Goal: Information Seeking & Learning: Learn about a topic

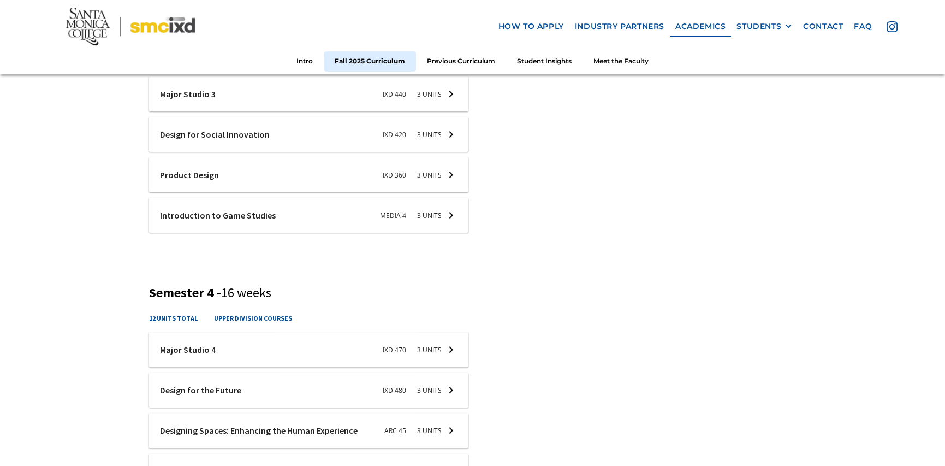
scroll to position [874, 0]
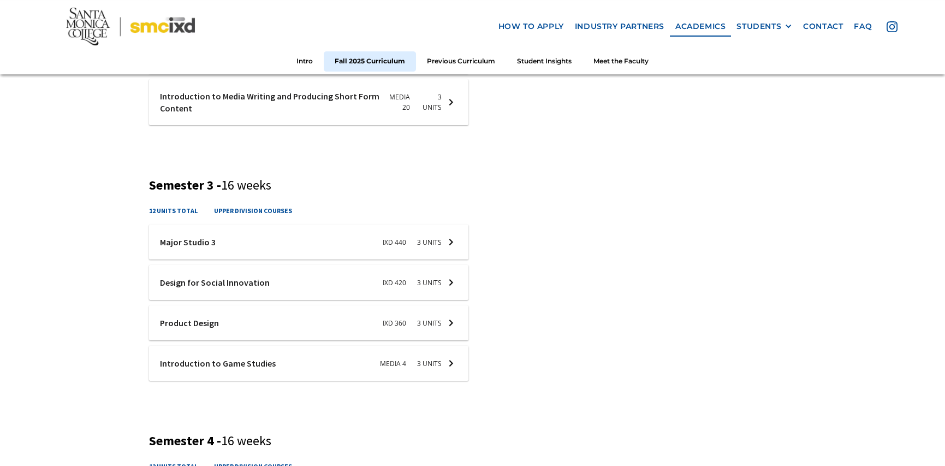
click at [412, 285] on div at bounding box center [308, 282] width 319 height 35
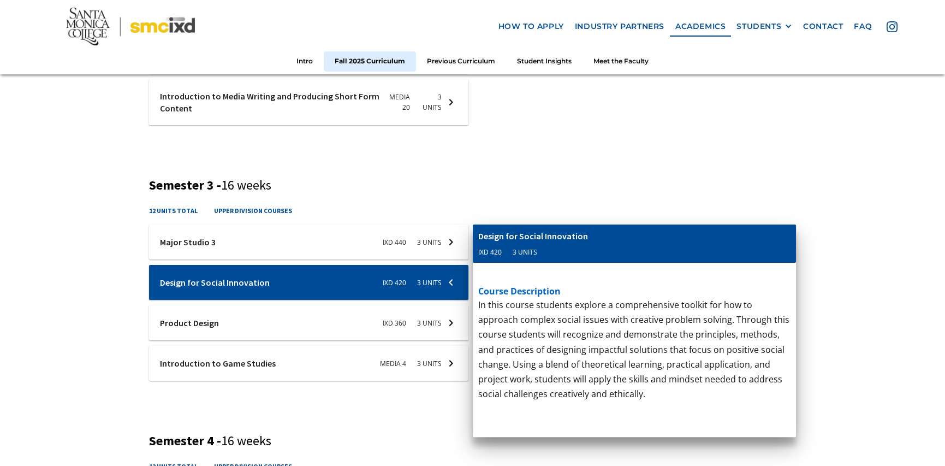
click at [57, 205] on div "Fall 2025 Curriculum Semester 1 - 16 weeks 15 units total upper division course…" at bounding box center [472, 111] width 945 height 1221
click at [65, 191] on div "Fall 2025 Curriculum Semester 1 - 16 weeks 15 units total upper division course…" at bounding box center [472, 111] width 945 height 1221
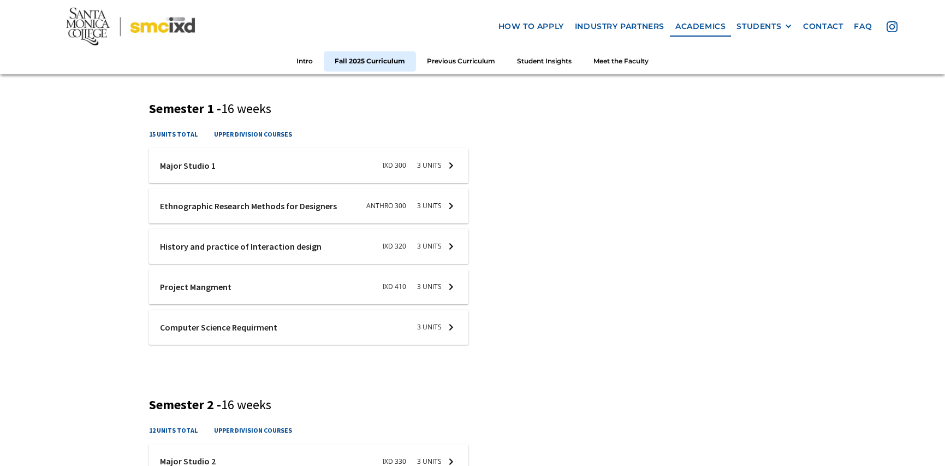
scroll to position [218, 0]
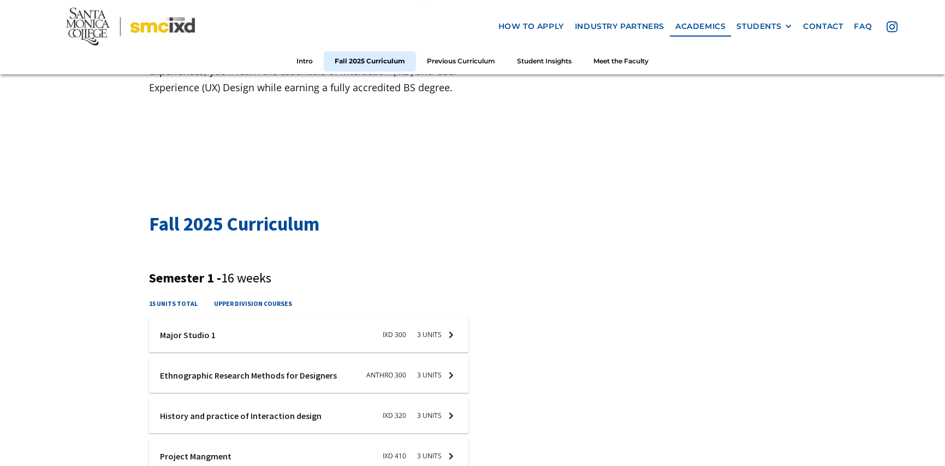
click at [659, 270] on h3 "Semester 1 - 16 weeks" at bounding box center [472, 278] width 647 height 16
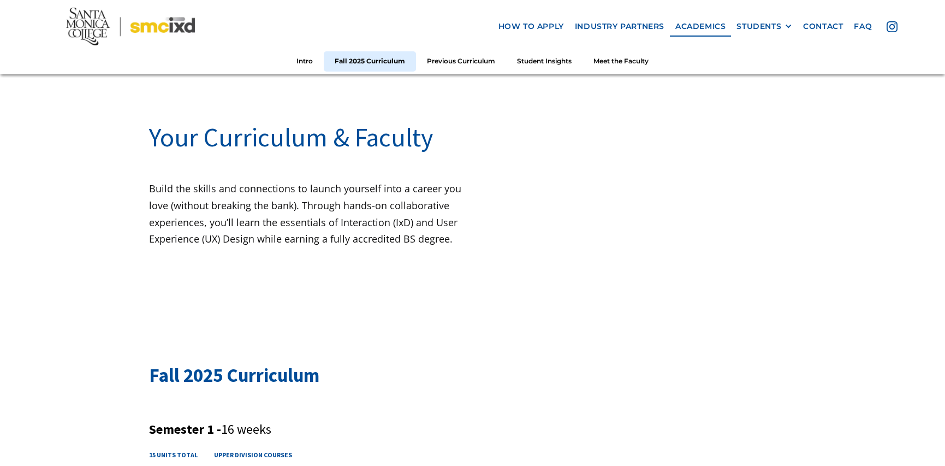
scroll to position [0, 0]
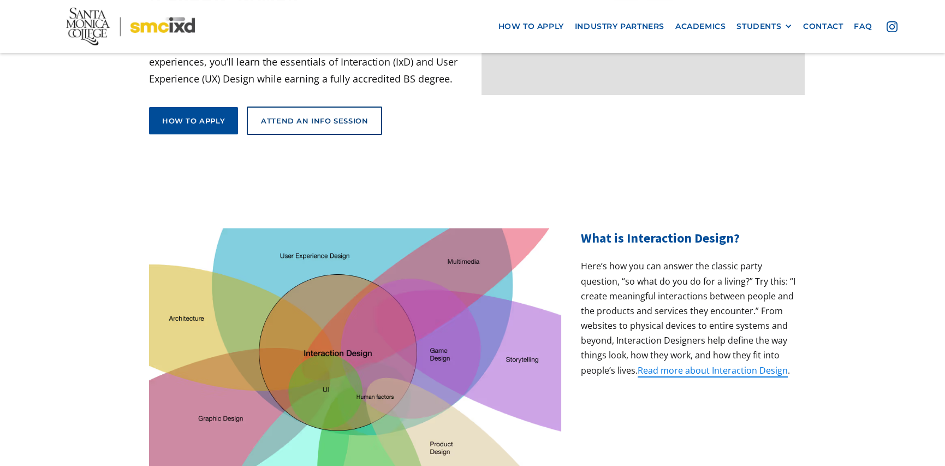
scroll to position [382, 0]
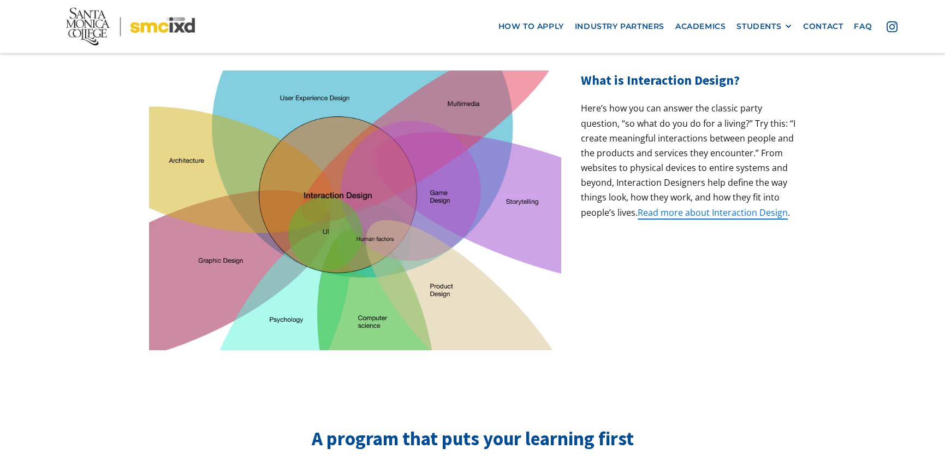
click at [47, 187] on section "What is Interaction Design? Here’s how you can answer the classic party questio…" at bounding box center [472, 210] width 945 height 280
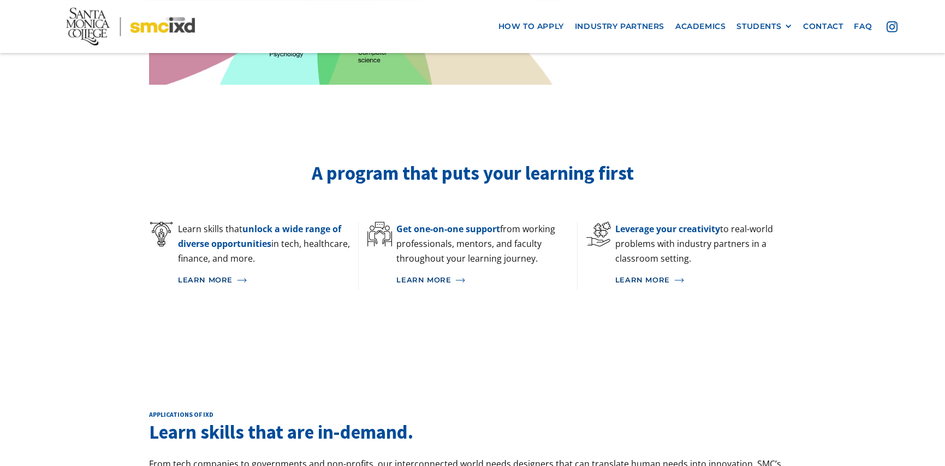
scroll to position [546, 0]
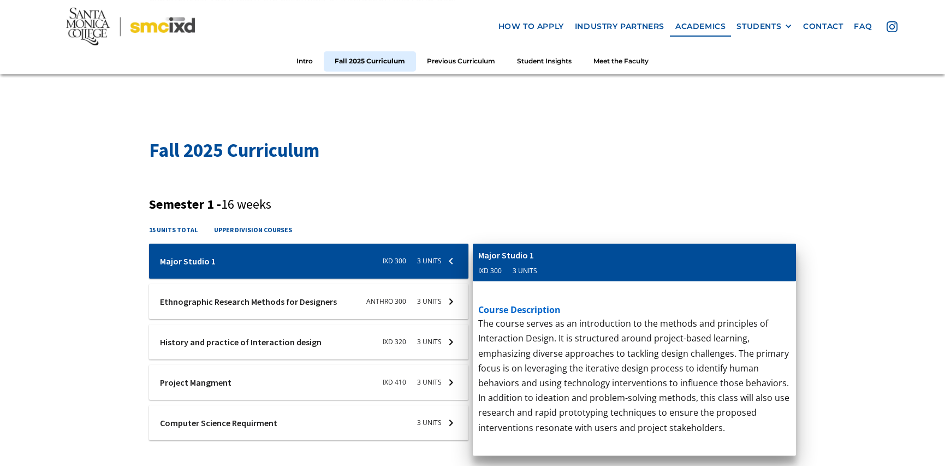
scroll to position [273, 0]
